Goal: Task Accomplishment & Management: Use online tool/utility

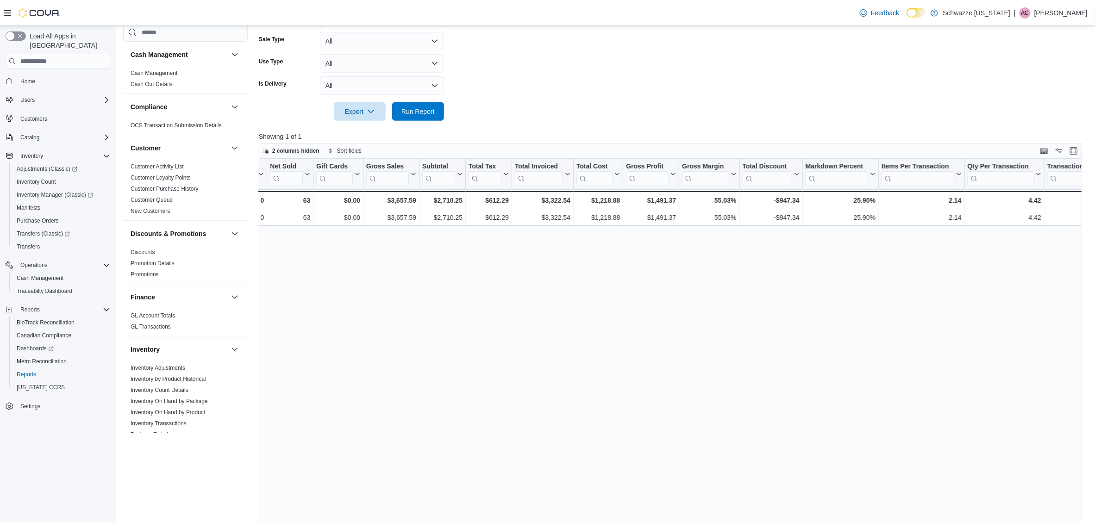
scroll to position [203, 0]
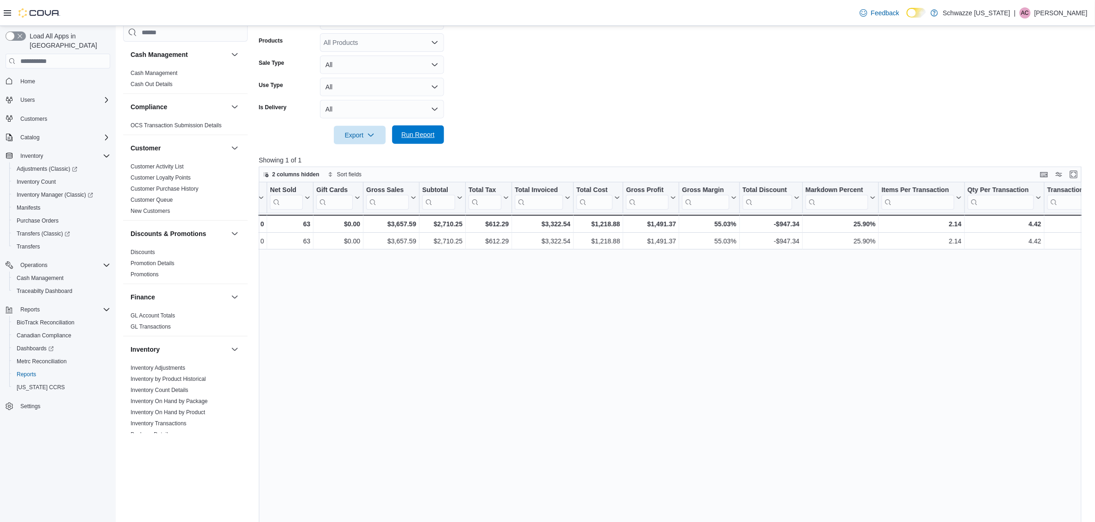
click at [426, 137] on span "Run Report" at bounding box center [417, 134] width 33 height 9
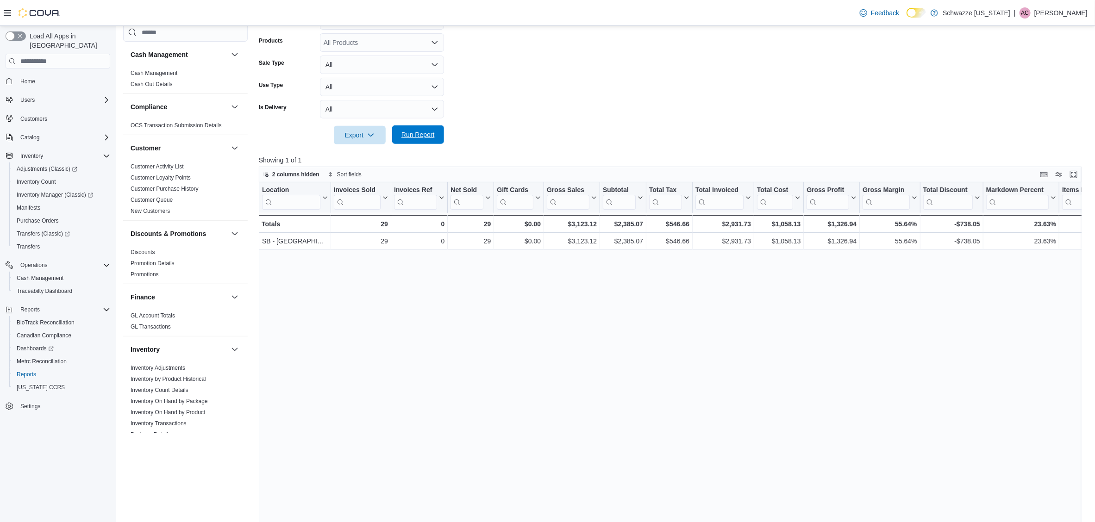
click at [421, 130] on span "Run Report" at bounding box center [418, 134] width 41 height 19
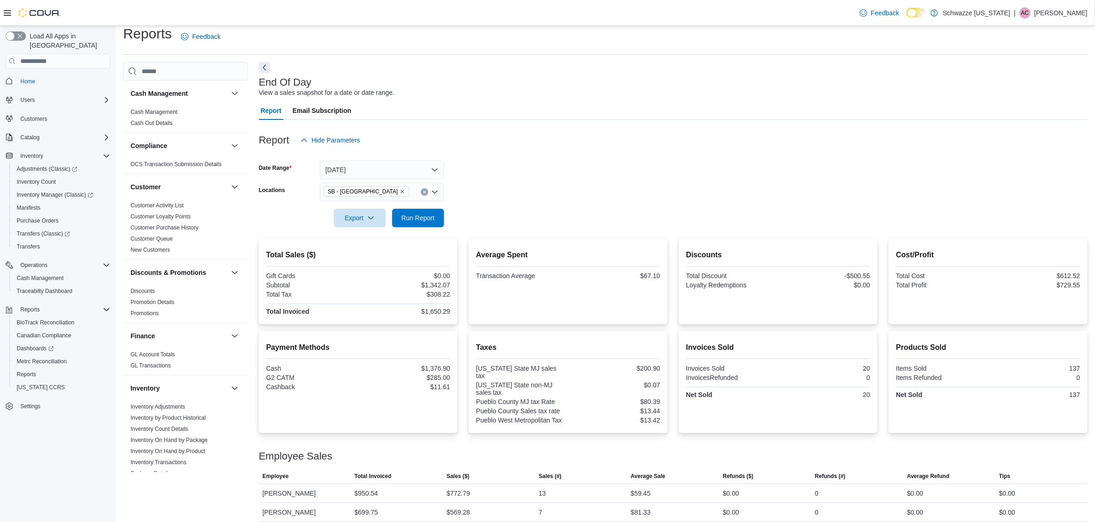
scroll to position [347, 0]
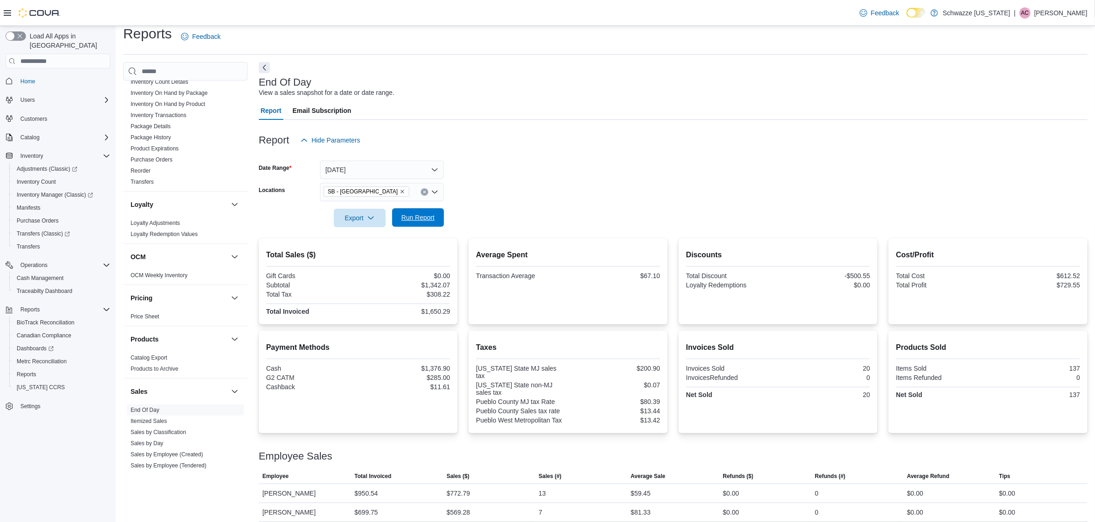
click at [414, 217] on span "Run Report" at bounding box center [417, 217] width 33 height 9
click at [424, 222] on span "Run Report" at bounding box center [417, 217] width 33 height 9
click at [434, 212] on span "Run Report" at bounding box center [418, 217] width 41 height 19
click at [423, 194] on button "Clear input" at bounding box center [424, 191] width 7 height 7
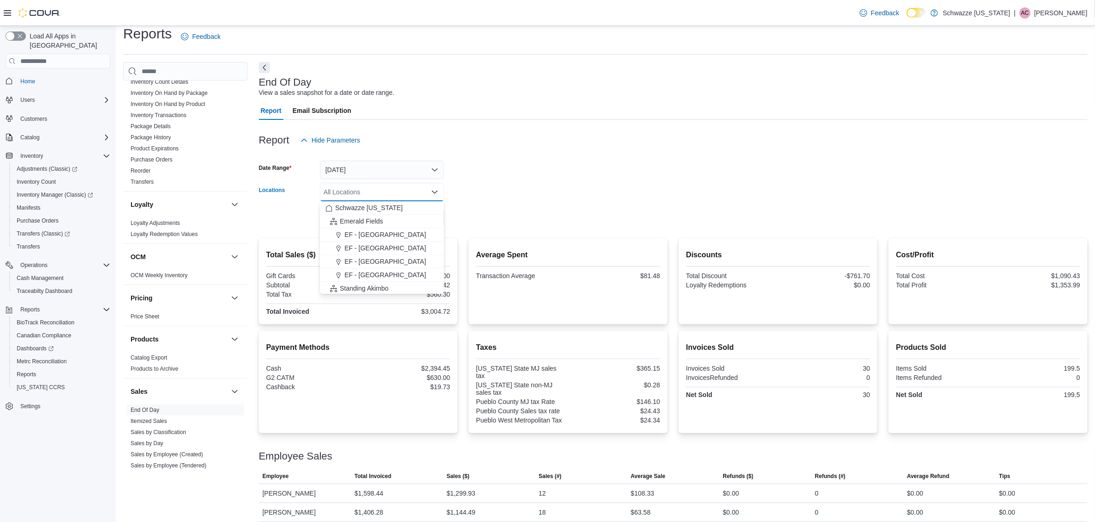
click at [382, 194] on div "All Locations Combo box. Selected. Combo box input. All Locations. Type some te…" at bounding box center [382, 192] width 124 height 19
type input "****"
click at [355, 219] on span "SB - Pueblo" at bounding box center [366, 221] width 35 height 9
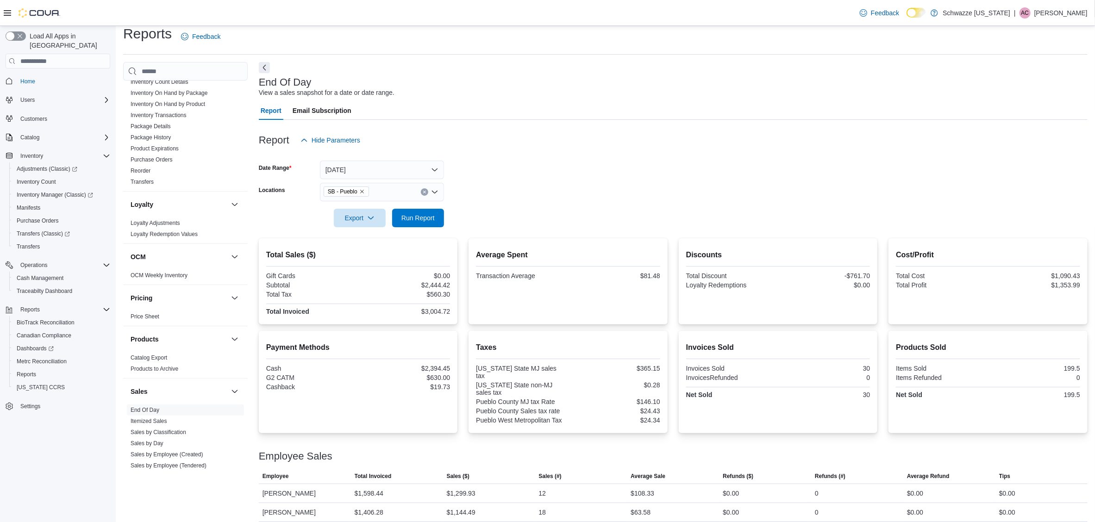
drag, startPoint x: 595, startPoint y: 192, endPoint x: 586, endPoint y: 194, distance: 8.5
click at [592, 192] on form "Date Range Today Locations SB - Pueblo Export Run Report" at bounding box center [673, 189] width 829 height 78
click at [421, 222] on span "Run Report" at bounding box center [417, 217] width 33 height 9
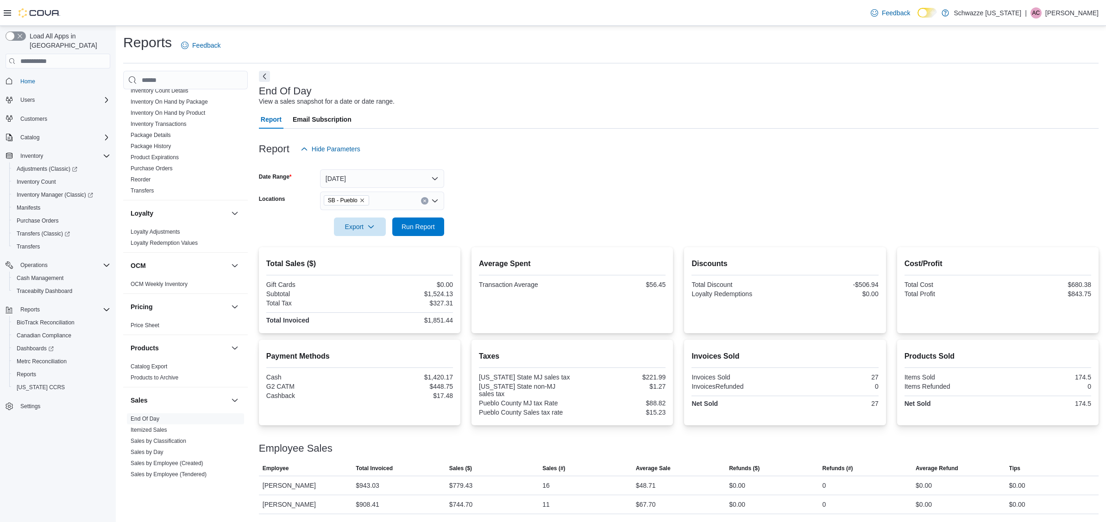
click at [420, 203] on div "SB - Pueblo" at bounding box center [382, 201] width 124 height 19
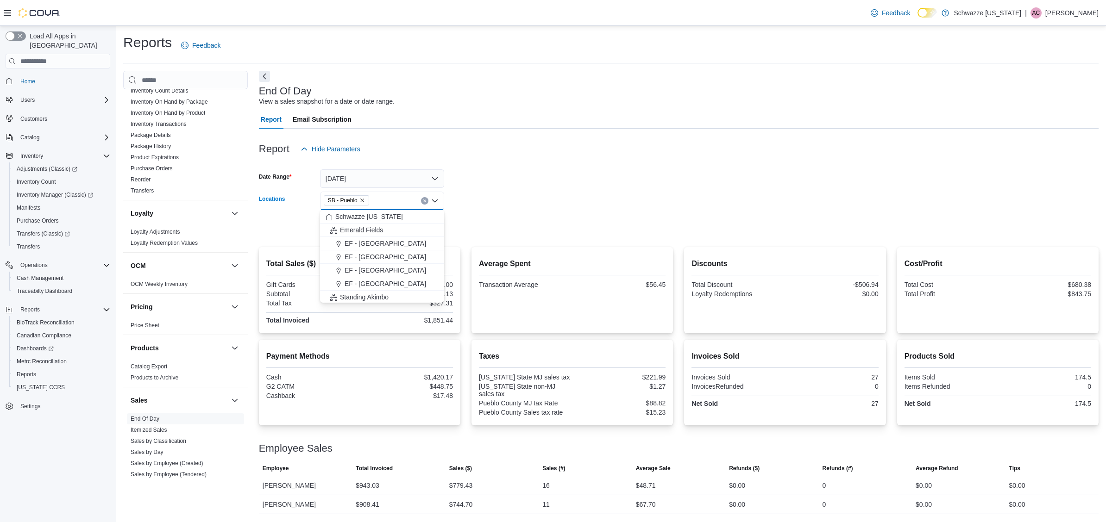
click at [362, 203] on icon "Remove SB - Pueblo from selection in this group" at bounding box center [362, 201] width 6 height 6
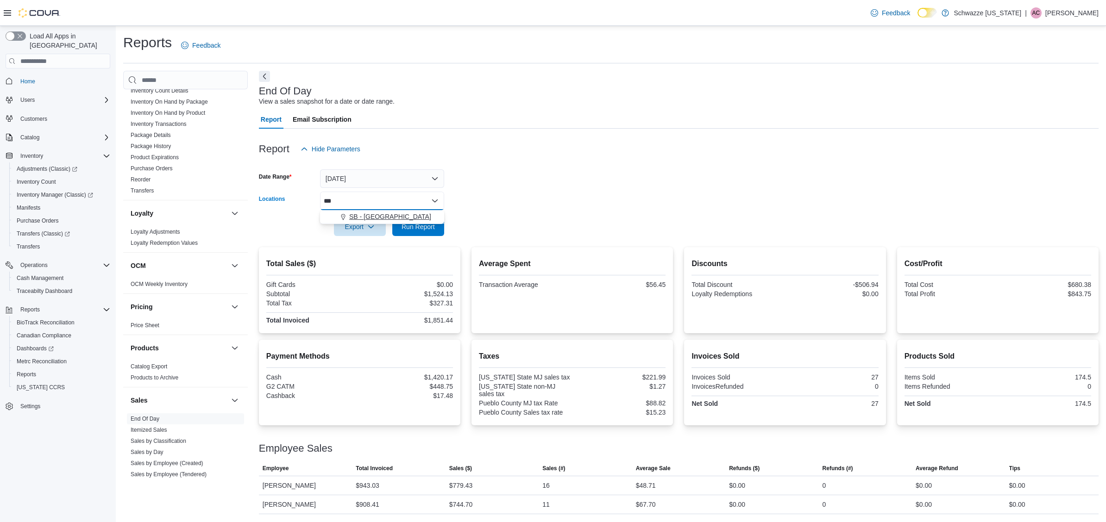
type input "***"
click at [370, 219] on span "SB - [GEOGRAPHIC_DATA]" at bounding box center [390, 216] width 82 height 9
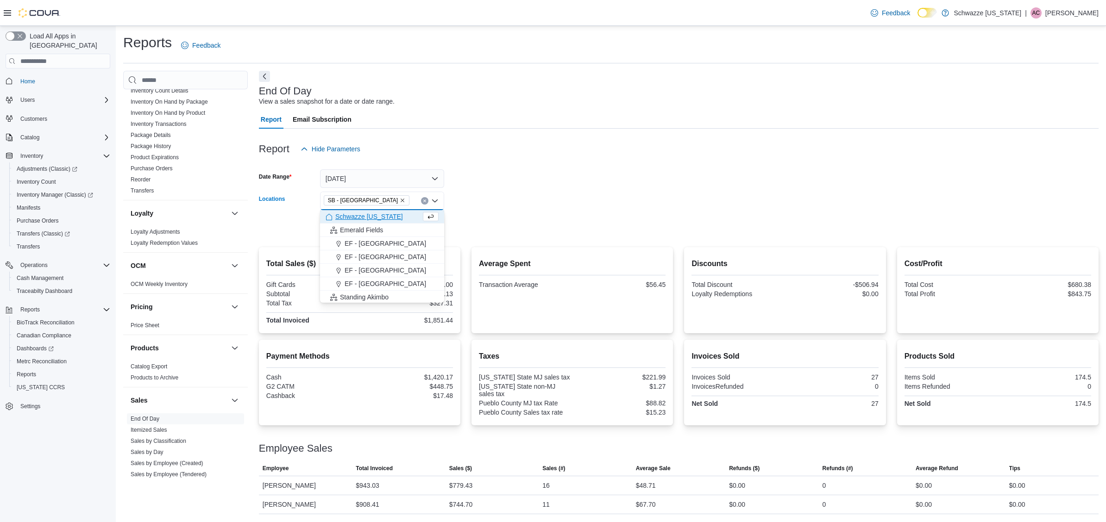
click at [558, 201] on form "Date Range Today Locations SB - Pueblo West Combo box. Selected. SB - Pueblo We…" at bounding box center [679, 197] width 840 height 78
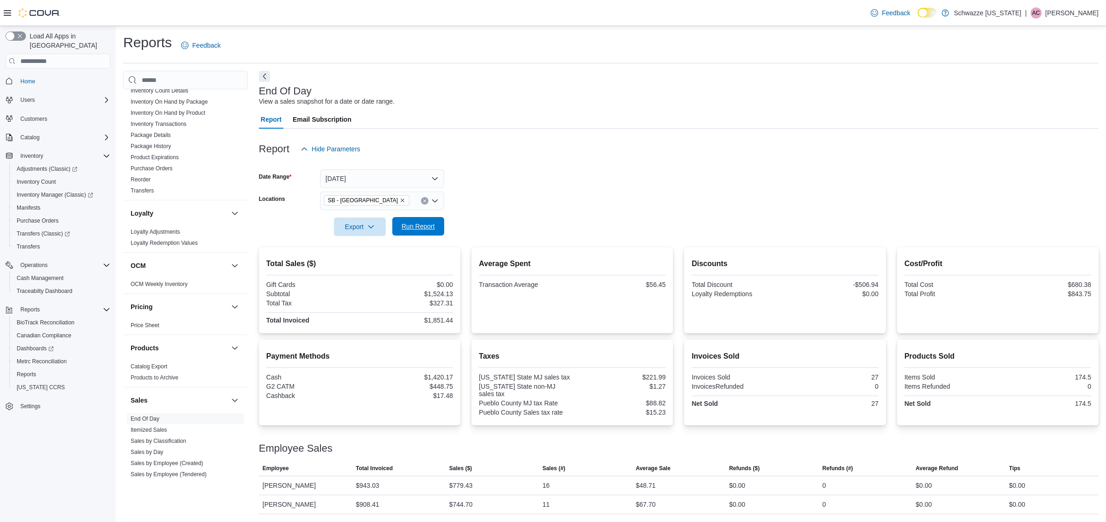
click at [413, 223] on span "Run Report" at bounding box center [417, 226] width 33 height 9
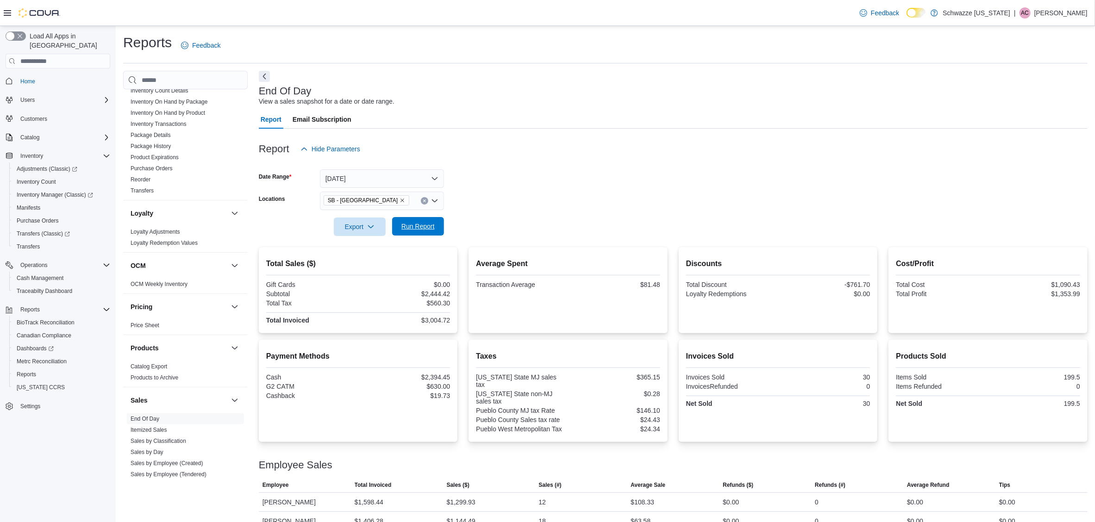
click at [417, 226] on span "Run Report" at bounding box center [417, 226] width 33 height 9
click at [408, 233] on span "Run Report" at bounding box center [418, 226] width 41 height 19
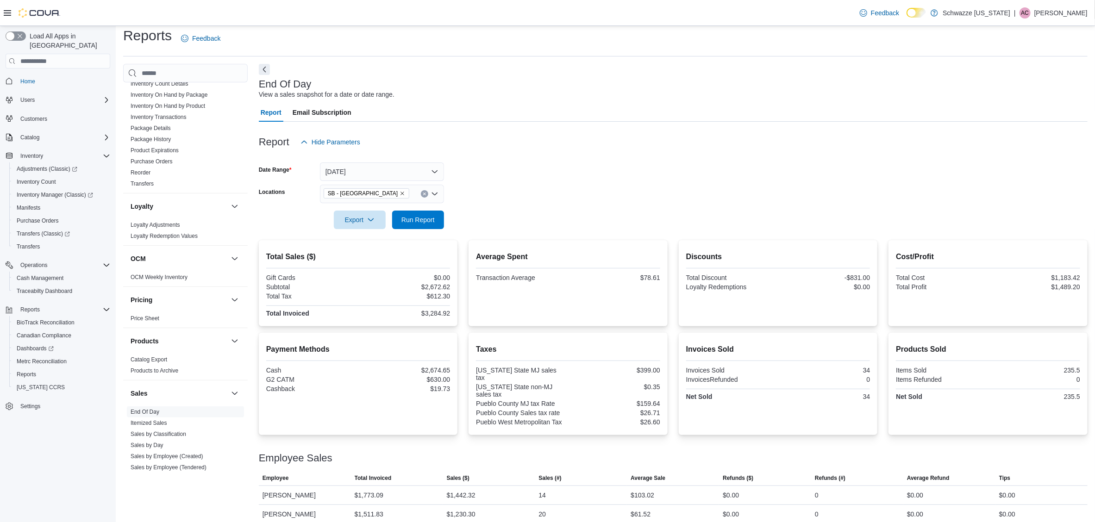
scroll to position [9, 0]
click at [432, 224] on span "Run Report" at bounding box center [418, 217] width 41 height 19
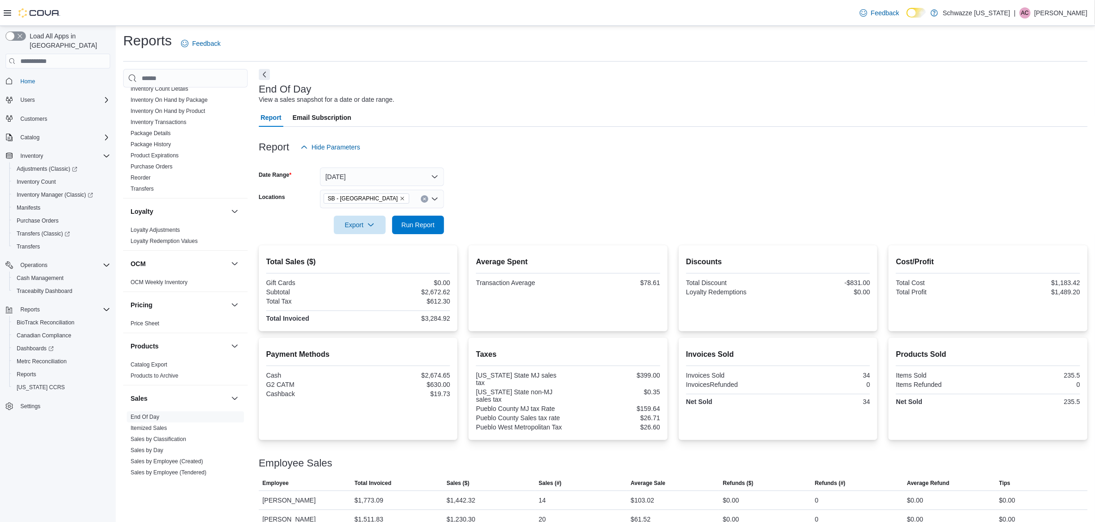
scroll to position [0, 0]
click at [400, 219] on span "Run Report" at bounding box center [418, 226] width 41 height 19
click at [430, 231] on span "Run Report" at bounding box center [417, 226] width 33 height 9
click at [417, 214] on div at bounding box center [673, 213] width 829 height 7
click at [427, 226] on span "Run Report" at bounding box center [417, 226] width 33 height 9
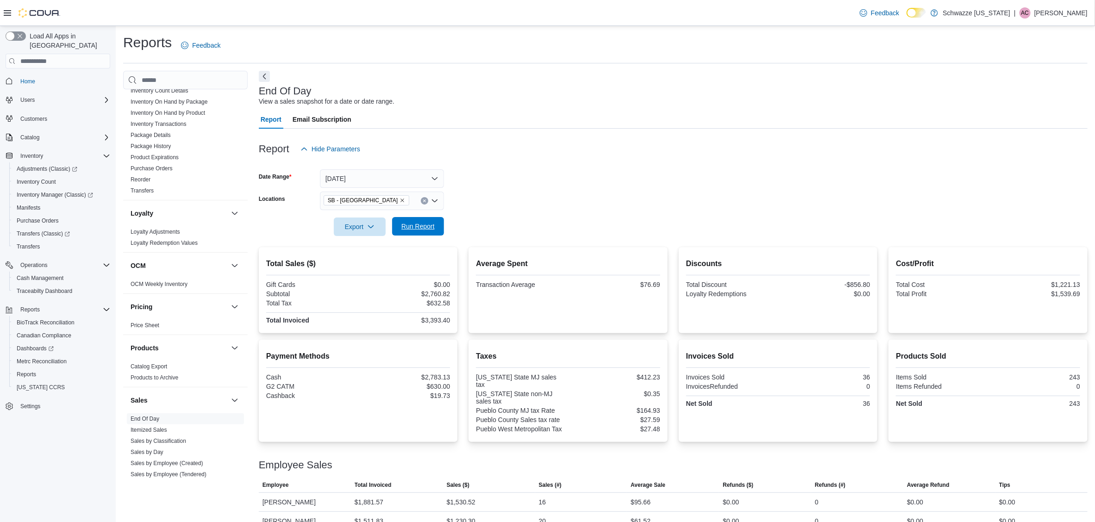
click at [415, 231] on span "Run Report" at bounding box center [417, 226] width 33 height 9
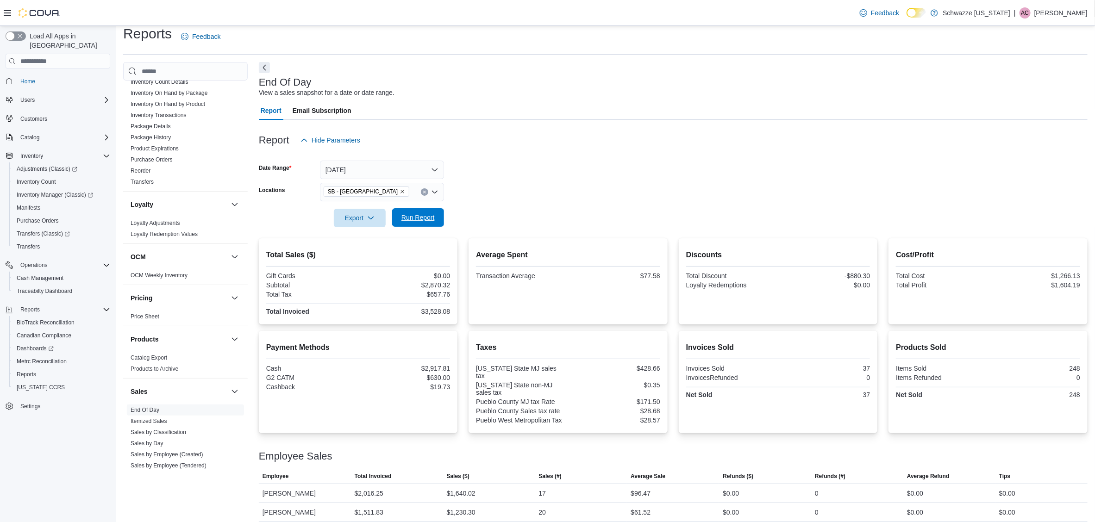
click at [421, 220] on span "Run Report" at bounding box center [417, 217] width 33 height 9
drag, startPoint x: 426, startPoint y: 221, endPoint x: 566, endPoint y: 168, distance: 150.1
click at [426, 219] on span "Run Report" at bounding box center [417, 217] width 33 height 9
click at [407, 215] on span "Run Report" at bounding box center [417, 217] width 33 height 9
click at [420, 216] on span "Run Report" at bounding box center [417, 217] width 33 height 9
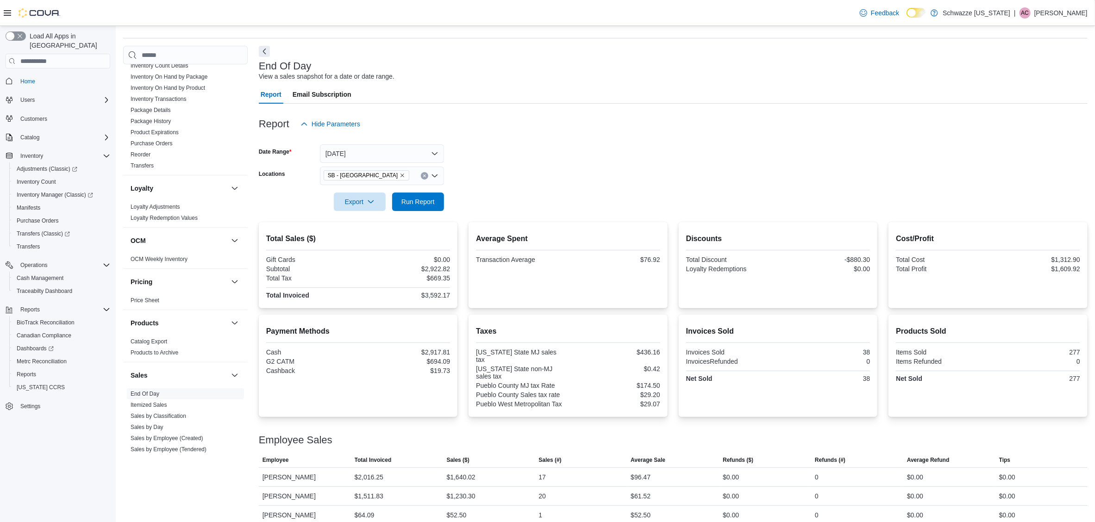
scroll to position [28, 0]
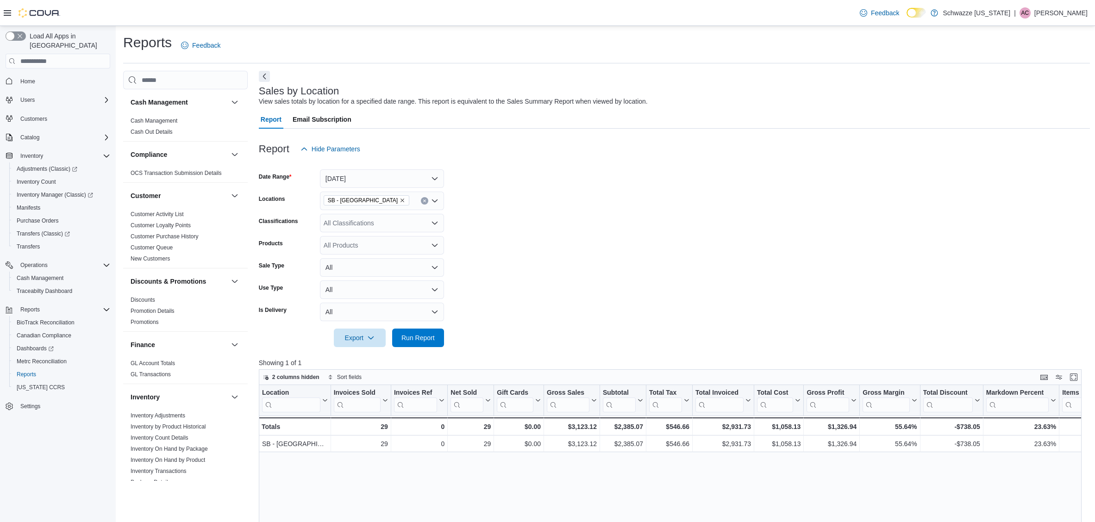
scroll to position [203, 0]
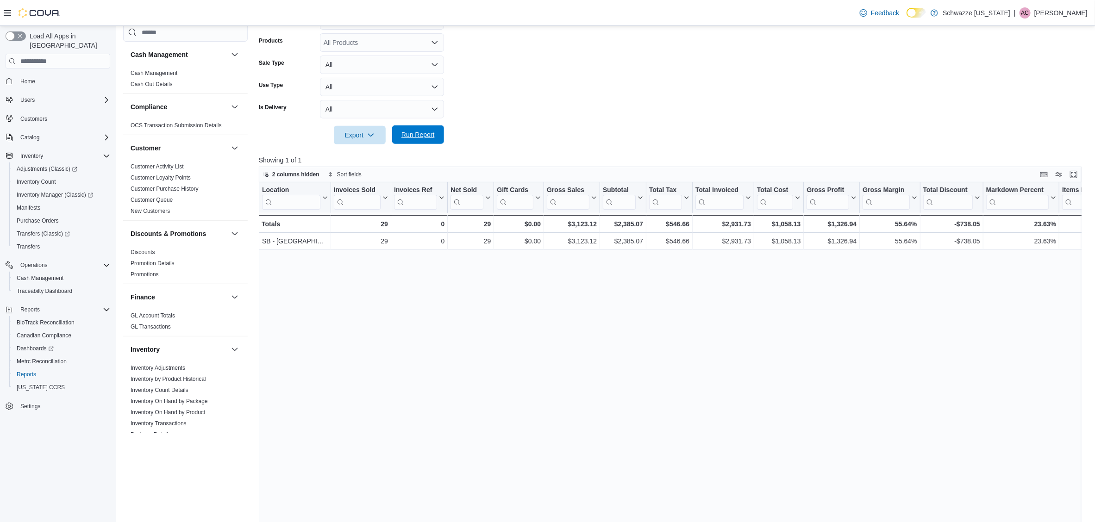
click at [427, 129] on span "Run Report" at bounding box center [418, 134] width 41 height 19
click at [426, 140] on span "Run Report" at bounding box center [418, 134] width 41 height 19
